Goal: Entertainment & Leisure: Consume media (video, audio)

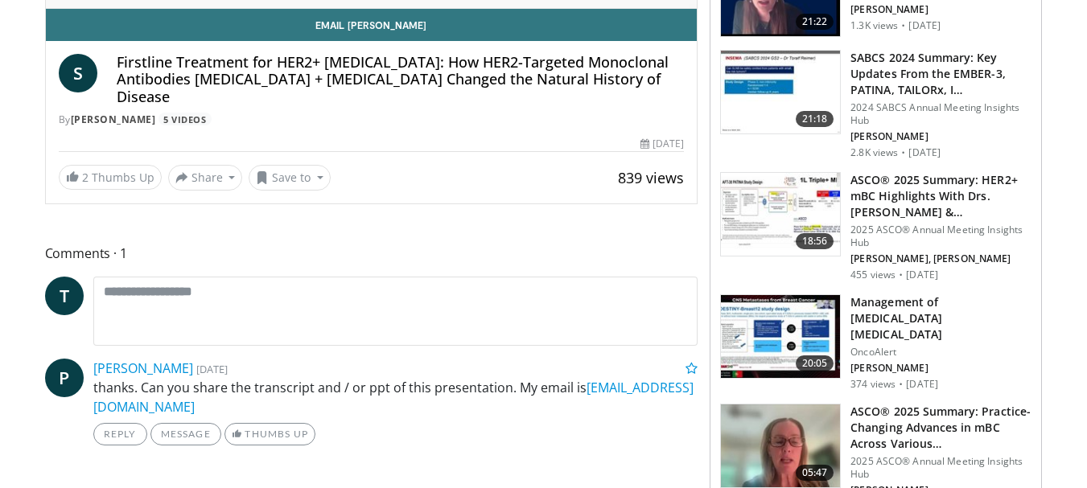
scroll to position [402, 0]
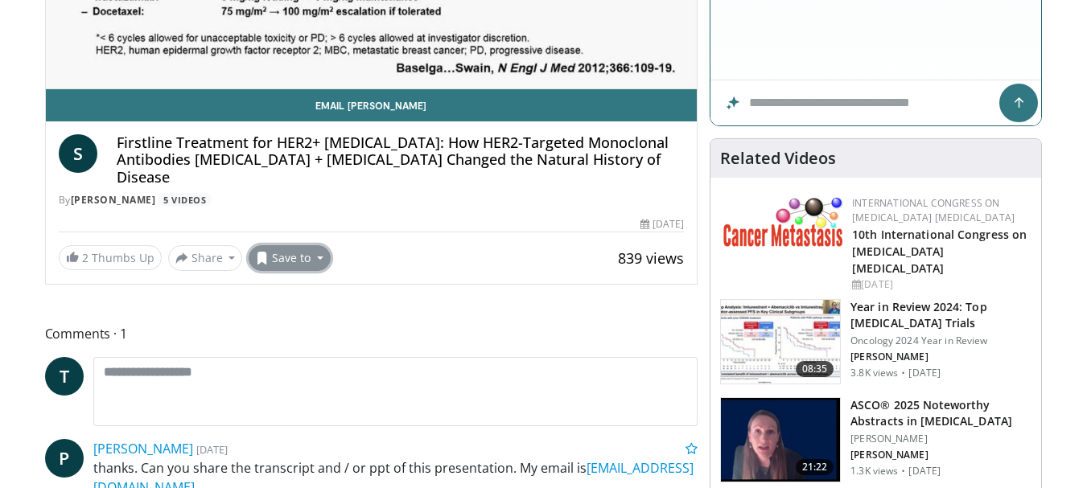
click at [297, 264] on button "Save to" at bounding box center [290, 258] width 82 height 26
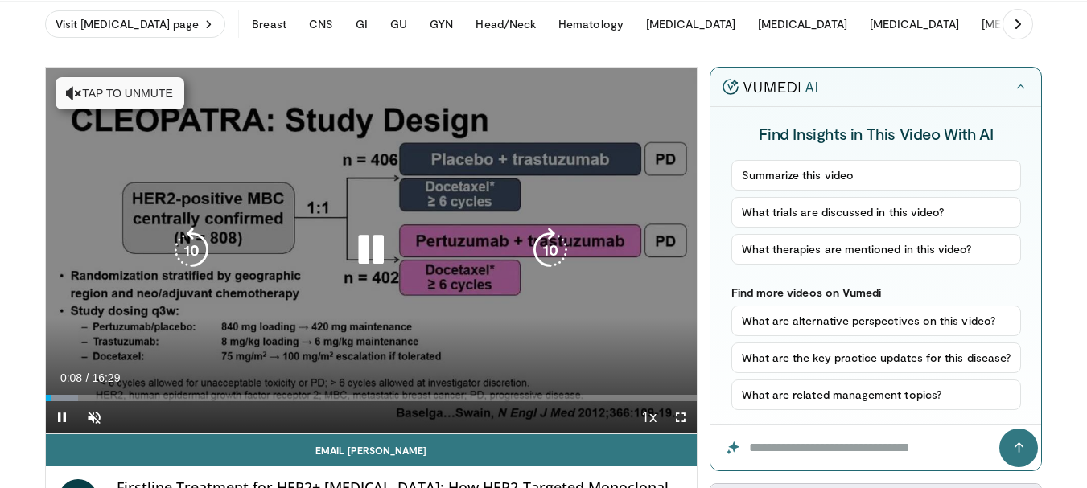
scroll to position [80, 0]
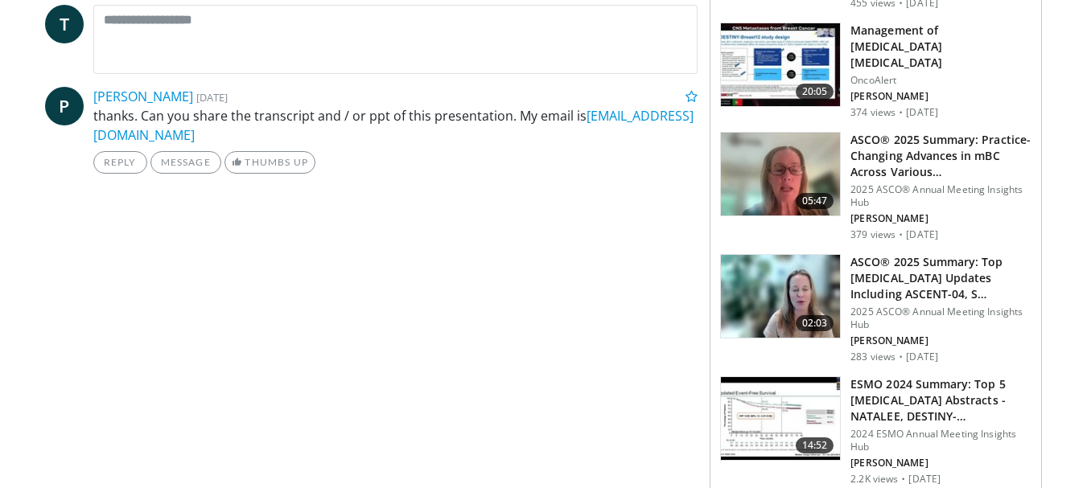
scroll to position [402, 0]
